Goal: Contribute content: Contribute content

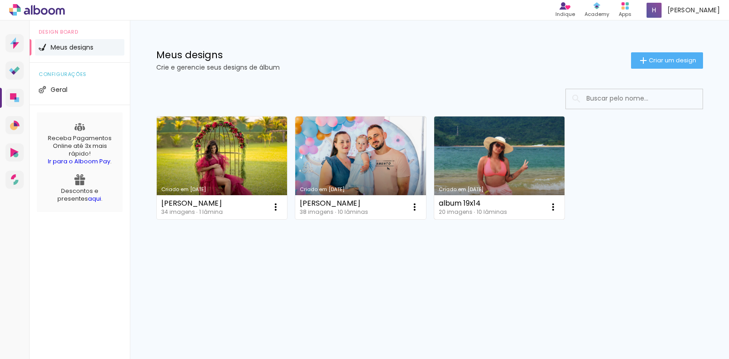
click at [500, 162] on link "Criado em [DATE]" at bounding box center [499, 168] width 131 height 103
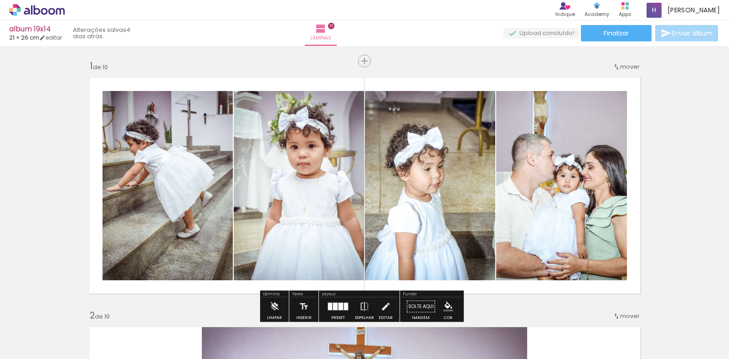
click at [321, 83] on quentale-layouter at bounding box center [365, 185] width 562 height 227
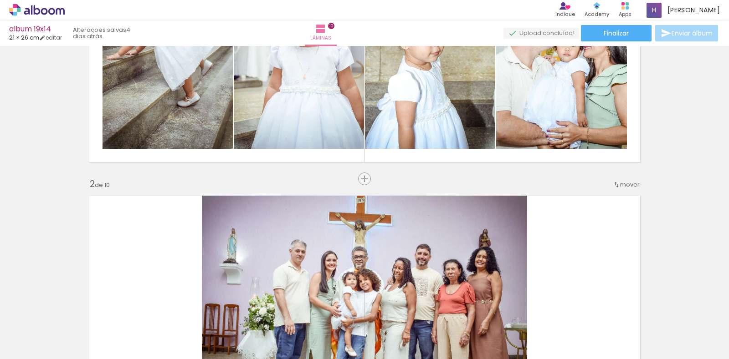
scroll to position [137, 0]
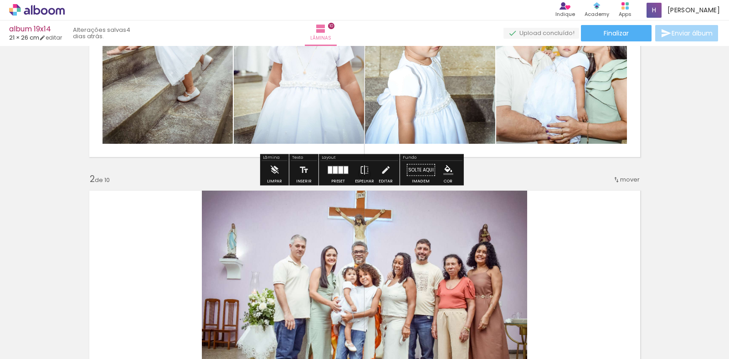
click at [424, 169] on paper-button "Solte aqui Imagem" at bounding box center [420, 172] width 33 height 23
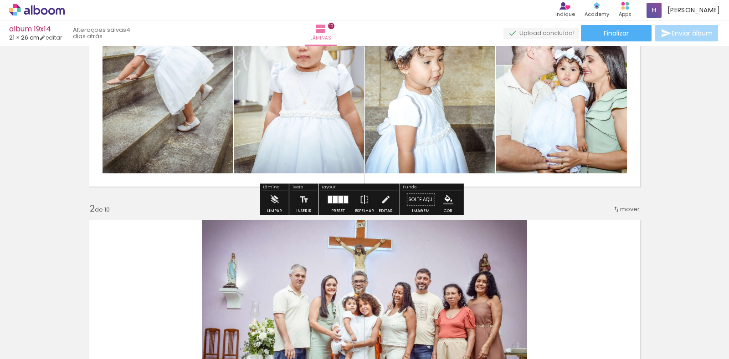
scroll to position [91, 0]
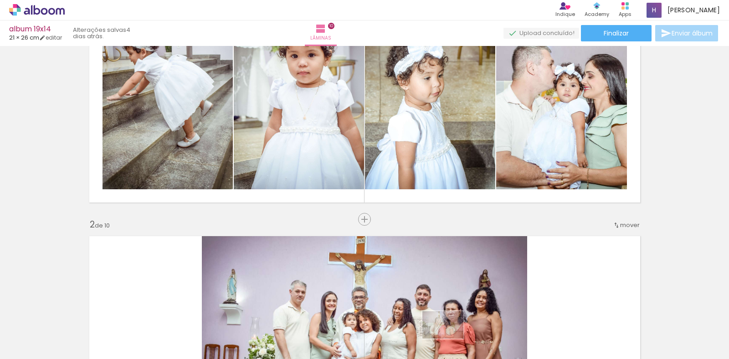
drag, startPoint x: 546, startPoint y: 337, endPoint x: 450, endPoint y: 339, distance: 96.6
click at [0, 0] on slot at bounding box center [0, 0] width 0 height 0
click at [41, 346] on span "Adicionar Fotos" at bounding box center [32, 347] width 27 height 10
click at [0, 0] on input "file" at bounding box center [0, 0] width 0 height 0
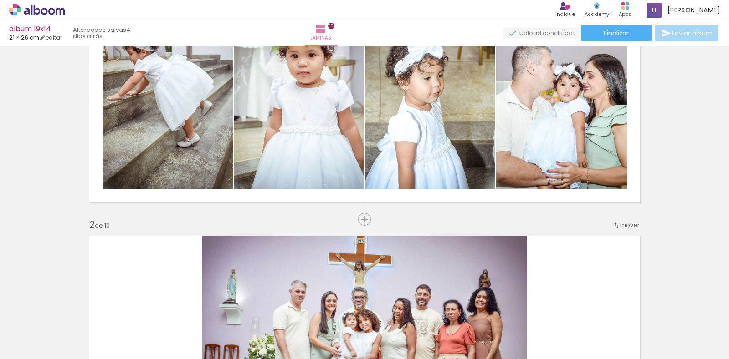
scroll to position [0, 420]
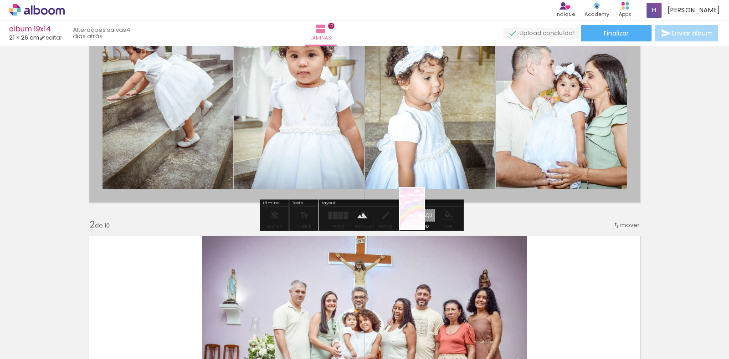
drag, startPoint x: 691, startPoint y: 333, endPoint x: 427, endPoint y: 215, distance: 288.7
click at [427, 215] on quentale-workspace at bounding box center [364, 179] width 729 height 359
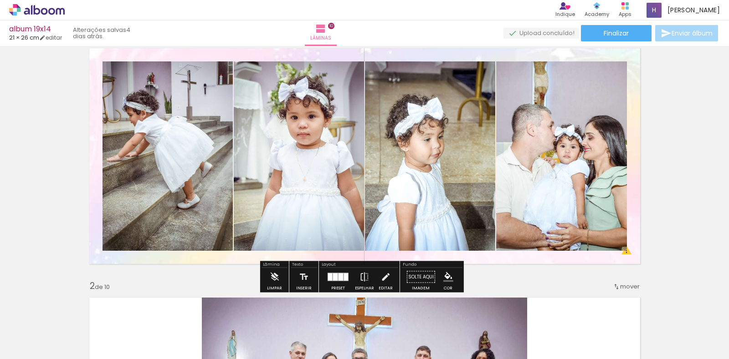
scroll to position [46, 0]
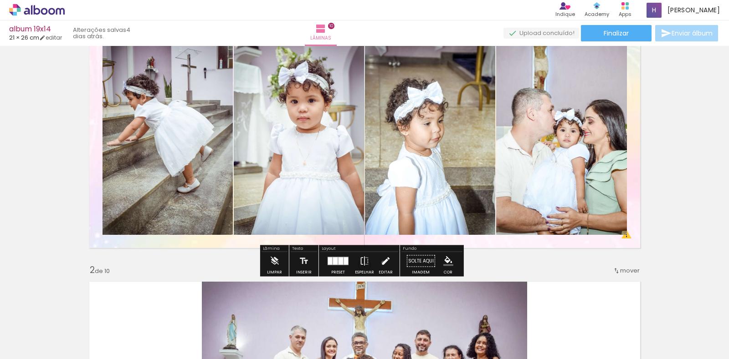
click at [381, 263] on iron-icon at bounding box center [385, 261] width 10 height 18
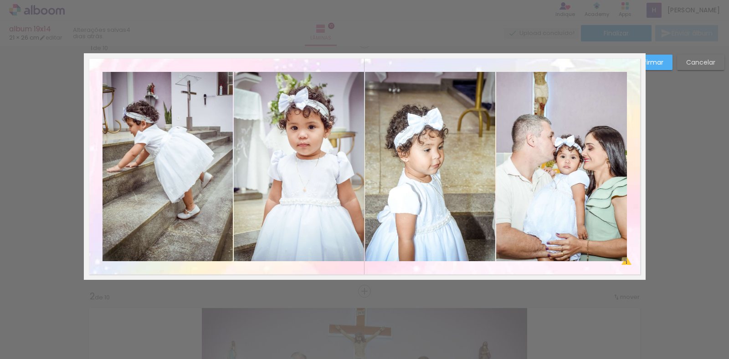
scroll to position [11, 0]
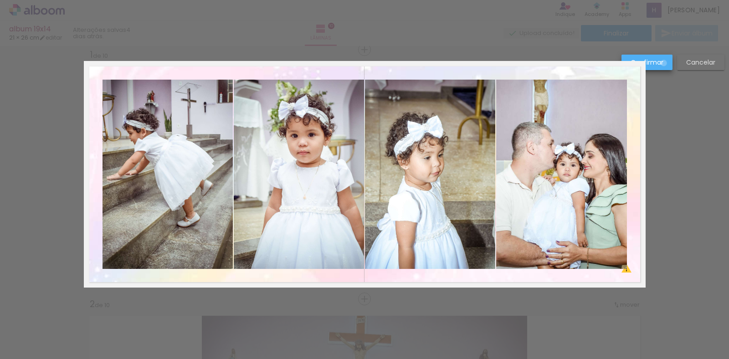
click at [664, 63] on paper-button "Confirmar" at bounding box center [646, 62] width 51 height 15
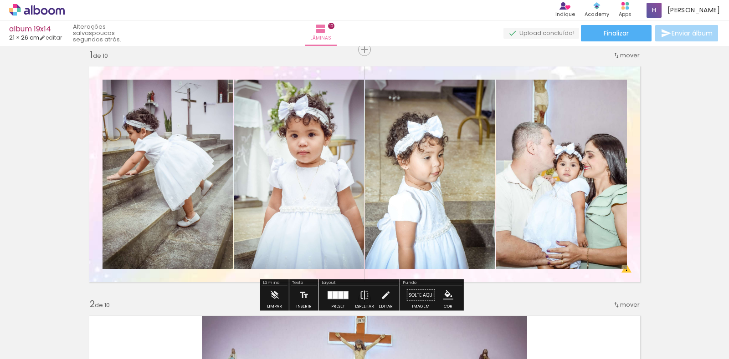
click at [92, 183] on quentale-layouter at bounding box center [365, 174] width 562 height 227
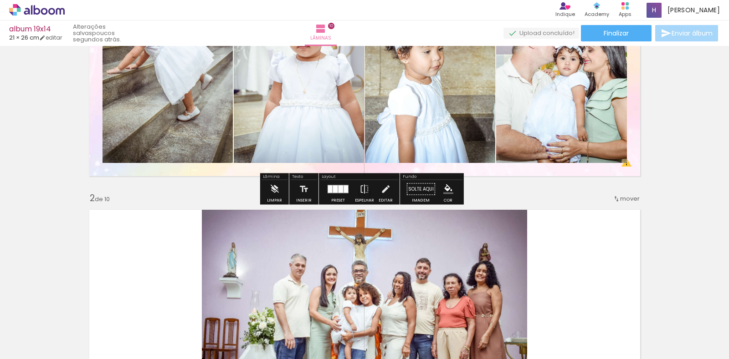
scroll to position [148, 0]
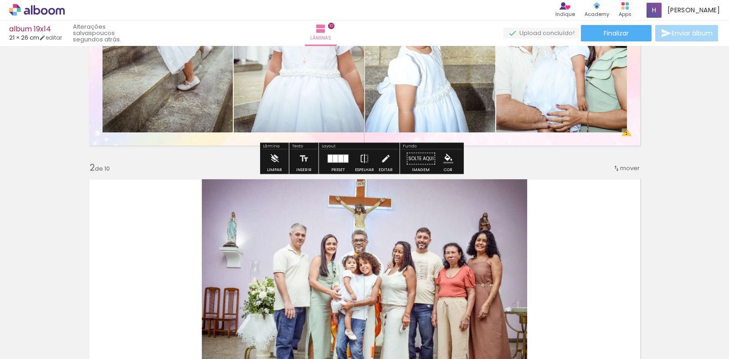
click at [631, 103] on quentale-layouter at bounding box center [365, 37] width 562 height 227
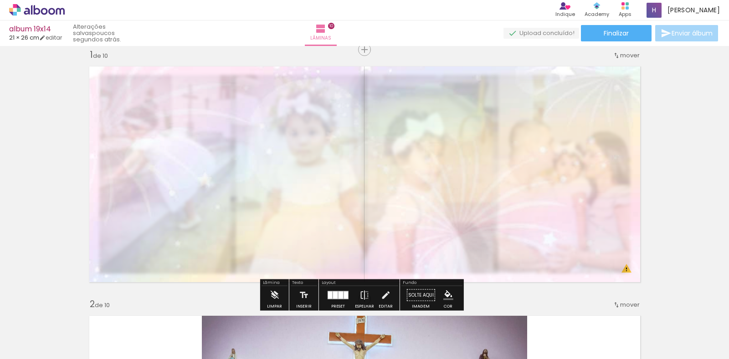
scroll to position [57, 0]
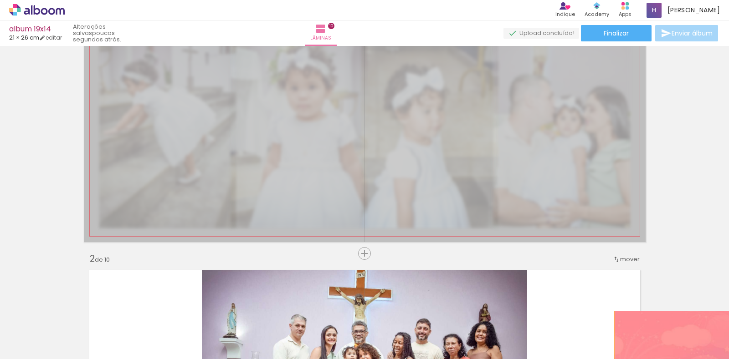
drag, startPoint x: 369, startPoint y: 153, endPoint x: 721, endPoint y: 357, distance: 405.9
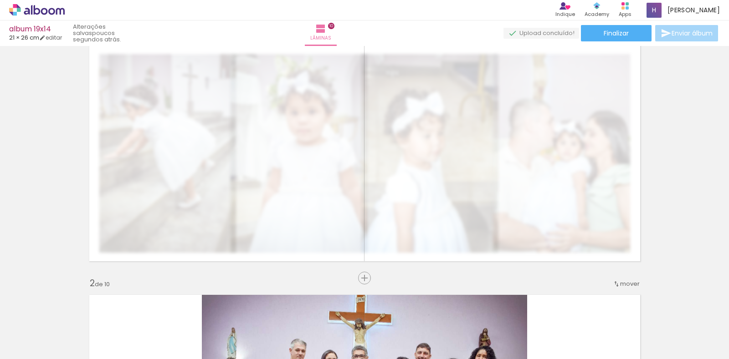
scroll to position [91, 0]
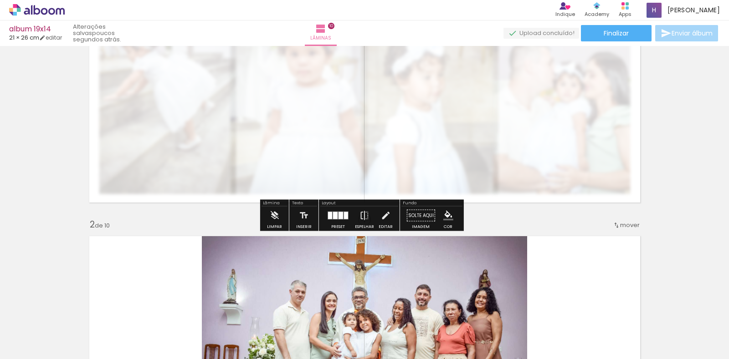
click at [342, 186] on quentale-layouter at bounding box center [365, 94] width 562 height 227
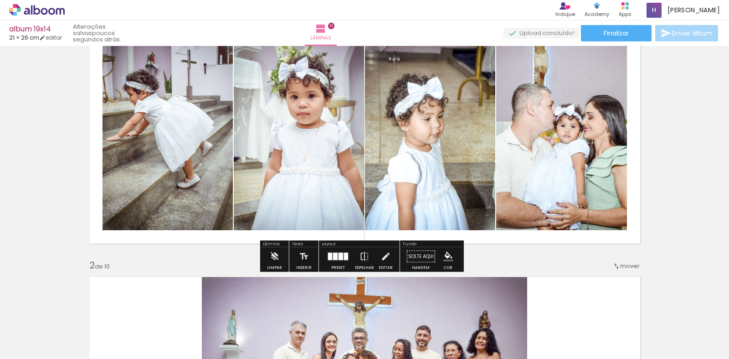
scroll to position [0, 0]
